Goal: Task Accomplishment & Management: Manage account settings

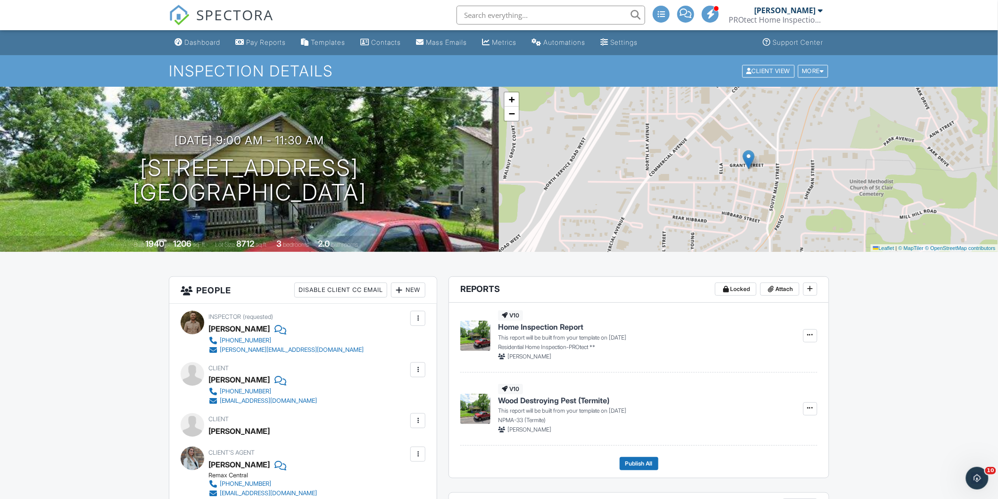
click at [273, 39] on div "Pay Reports" at bounding box center [266, 42] width 40 height 8
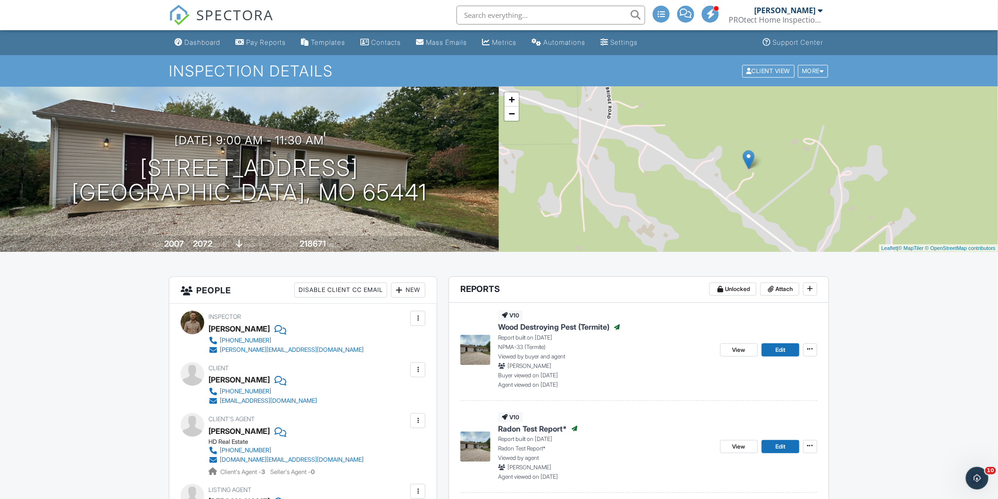
click at [198, 10] on span "SPECTORA" at bounding box center [234, 15] width 77 height 20
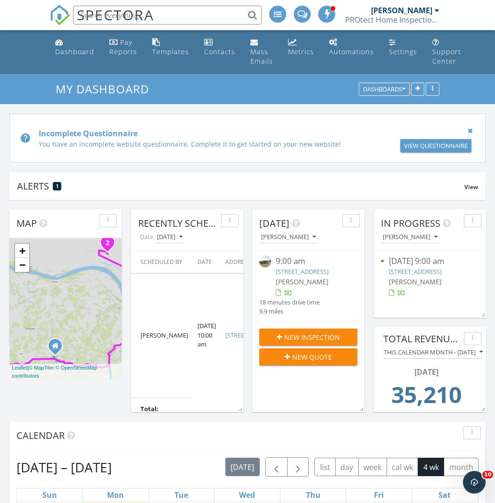
click at [429, 12] on div "[PERSON_NAME]" at bounding box center [401, 10] width 61 height 9
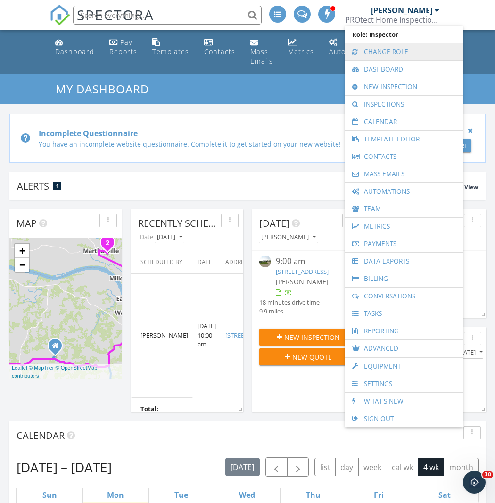
click at [381, 54] on link "Change Role" at bounding box center [404, 51] width 108 height 17
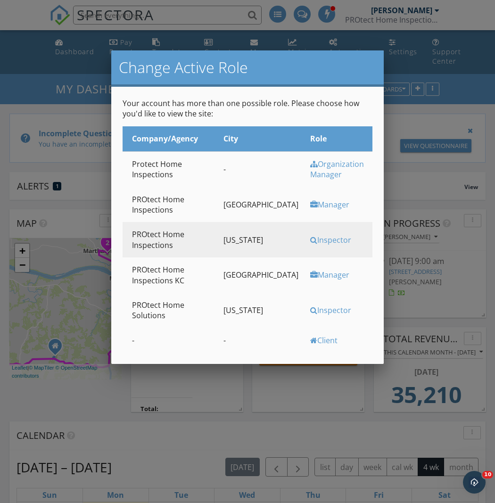
click at [312, 199] on div "Manager" at bounding box center [340, 204] width 60 height 10
